Goal: Find specific page/section: Find specific page/section

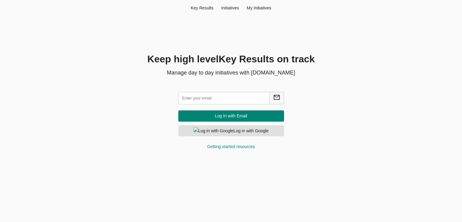
click at [227, 96] on input "text" at bounding box center [223, 98] width 91 height 12
type input "[EMAIL_ADDRESS][DOMAIN_NAME]"
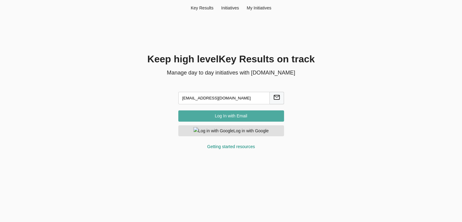
click at [226, 120] on button "Log In with Email" at bounding box center [231, 115] width 106 height 11
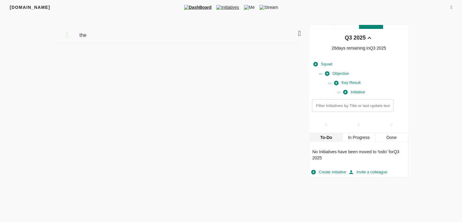
click at [229, 5] on span "Initiatives" at bounding box center [227, 7] width 27 height 6
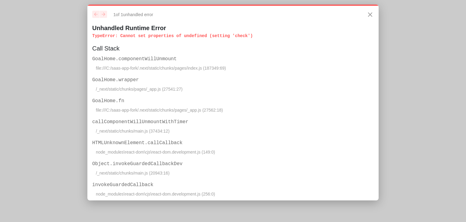
click at [231, 50] on h5 "Call Stack" at bounding box center [233, 48] width 282 height 9
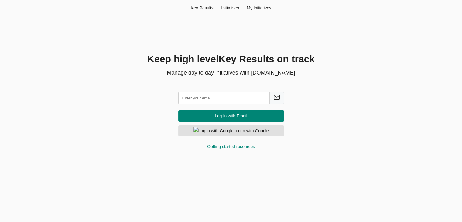
click at [217, 96] on input "text" at bounding box center [223, 98] width 91 height 12
type input "[EMAIL_ADDRESS][DOMAIN_NAME]"
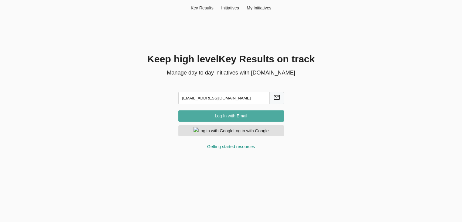
click at [228, 115] on span "Log In with Email" at bounding box center [231, 116] width 96 height 8
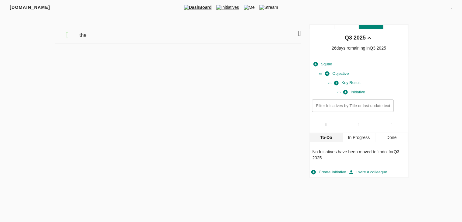
click at [222, 9] on span "Initiatives" at bounding box center [227, 7] width 27 height 6
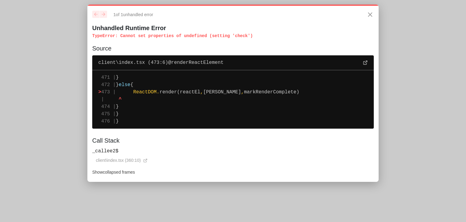
click at [154, 90] on span "ReactDOM" at bounding box center [144, 91] width 23 height 5
